Goal: Task Accomplishment & Management: Manage account settings

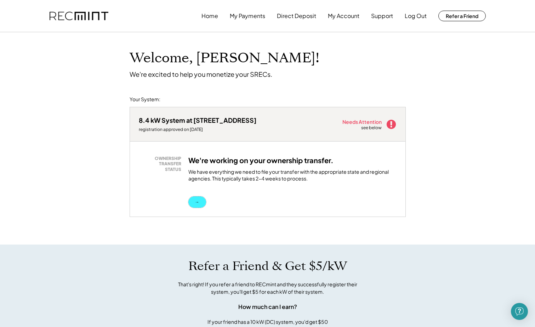
click at [197, 202] on button "→" at bounding box center [197, 201] width 18 height 11
click at [196, 201] on button "→" at bounding box center [197, 201] width 18 height 11
click at [343, 16] on button "My Account" at bounding box center [344, 16] width 32 height 14
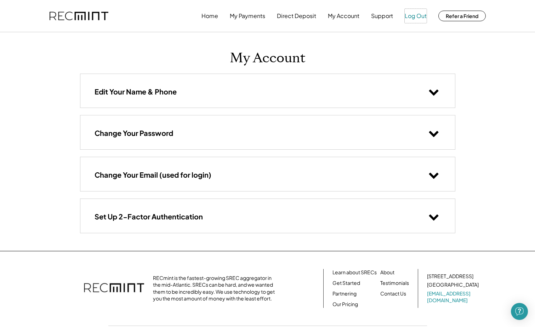
click at [415, 17] on button "Log Out" at bounding box center [416, 16] width 22 height 14
